Goal: Transaction & Acquisition: Purchase product/service

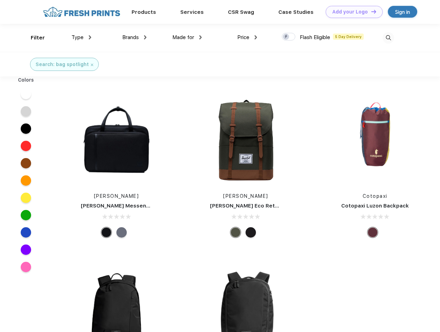
click at [352, 12] on link "Add your Logo Design Tool" at bounding box center [354, 12] width 57 height 12
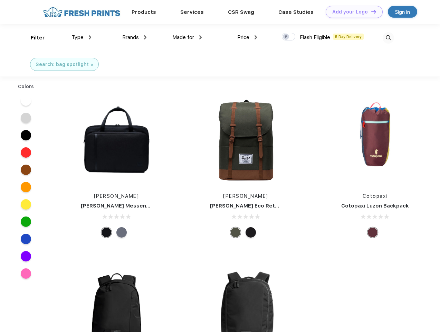
click at [0, 0] on div "Design Tool" at bounding box center [0, 0] width 0 height 0
click at [371, 11] on link "Add your Logo Design Tool" at bounding box center [354, 12] width 57 height 12
click at [33, 38] on div "Filter" at bounding box center [38, 38] width 14 height 8
click at [82, 37] on span "Type" at bounding box center [78, 37] width 12 height 6
click at [134, 37] on span "Brands" at bounding box center [130, 37] width 17 height 6
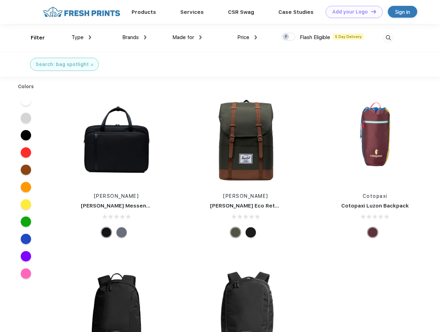
click at [187, 37] on span "Made for" at bounding box center [184, 37] width 22 height 6
click at [248, 37] on span "Price" at bounding box center [244, 37] width 12 height 6
click at [289, 37] on div at bounding box center [288, 37] width 13 height 8
click at [287, 37] on input "checkbox" at bounding box center [284, 35] width 4 height 4
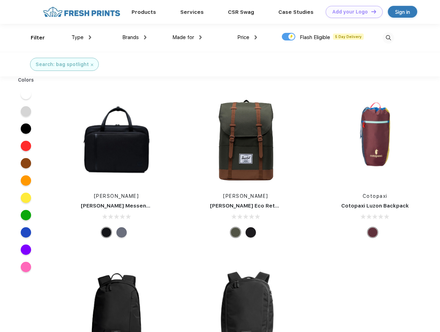
click at [389, 38] on img at bounding box center [388, 37] width 11 height 11
